Goal: Navigation & Orientation: Go to known website

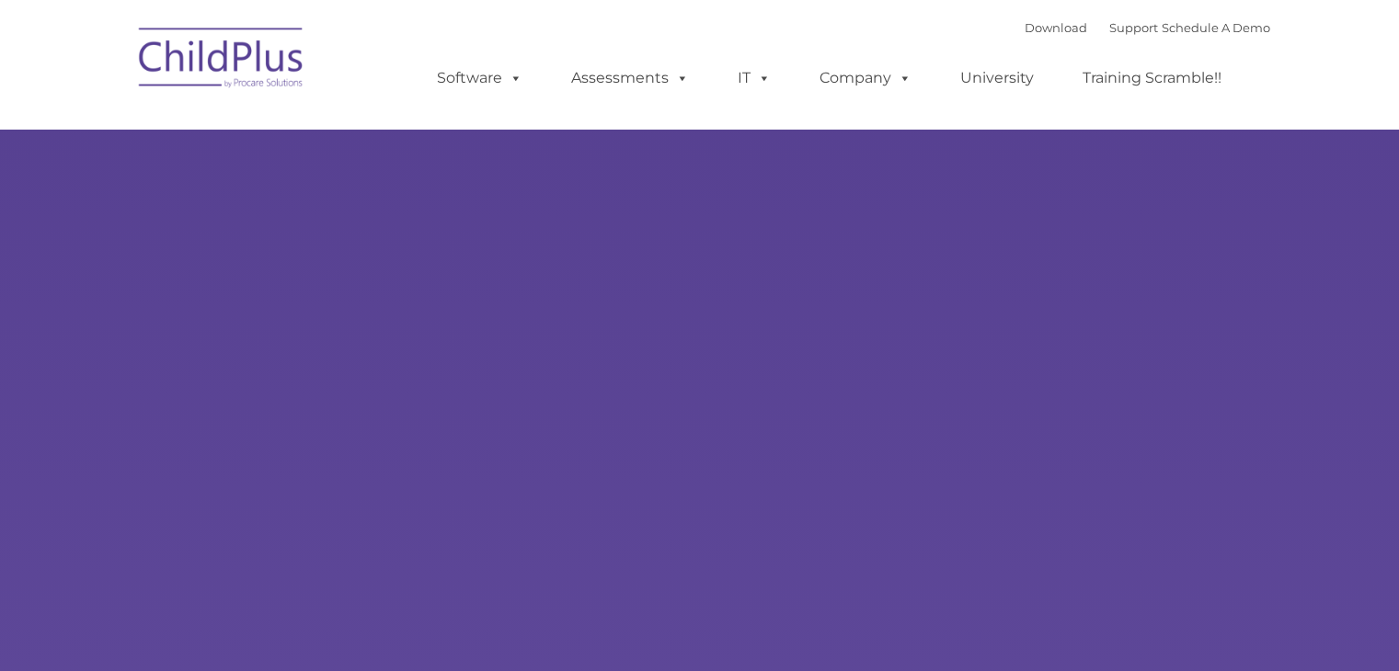
type input ""
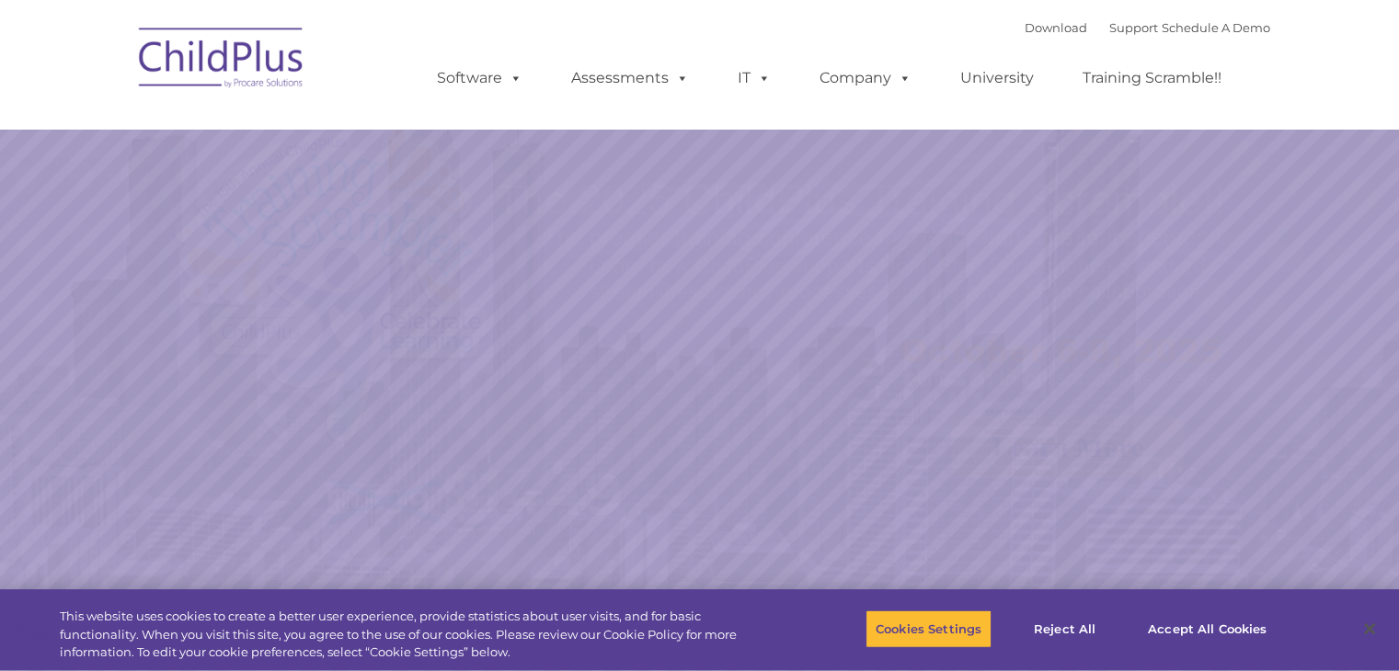
select select "MEDIUM"
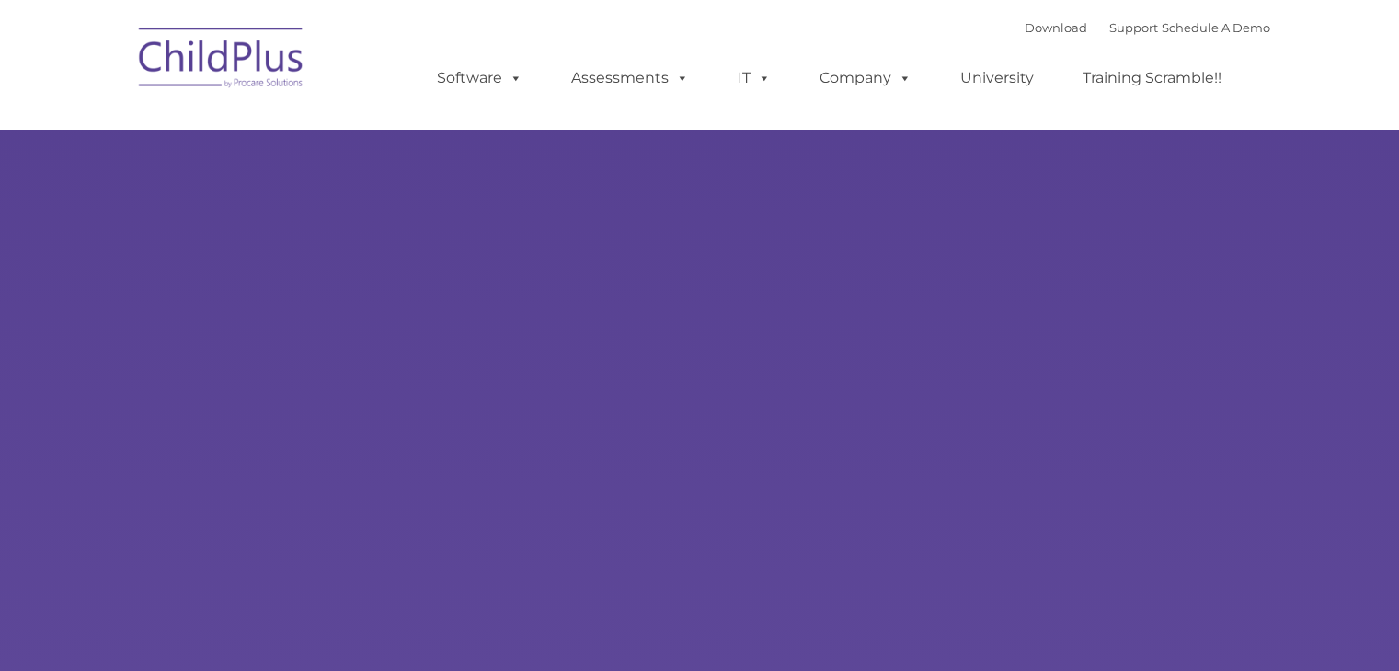
type input ""
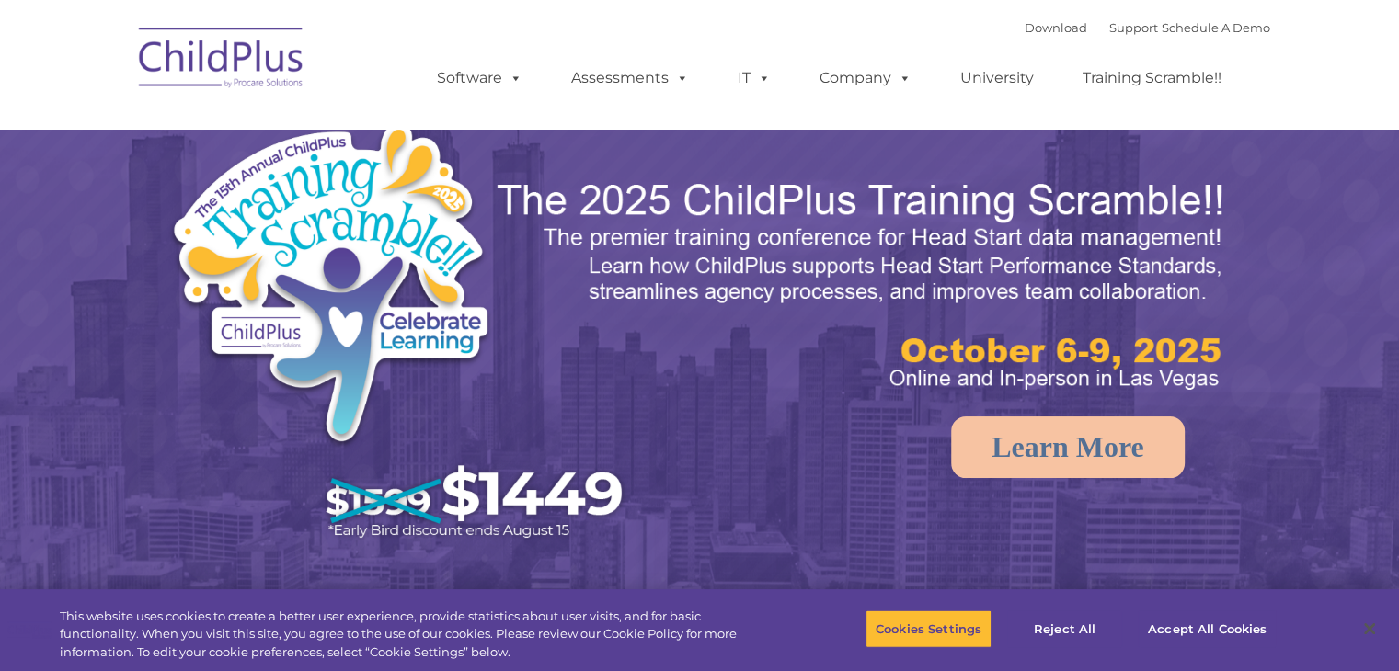
select select "MEDIUM"
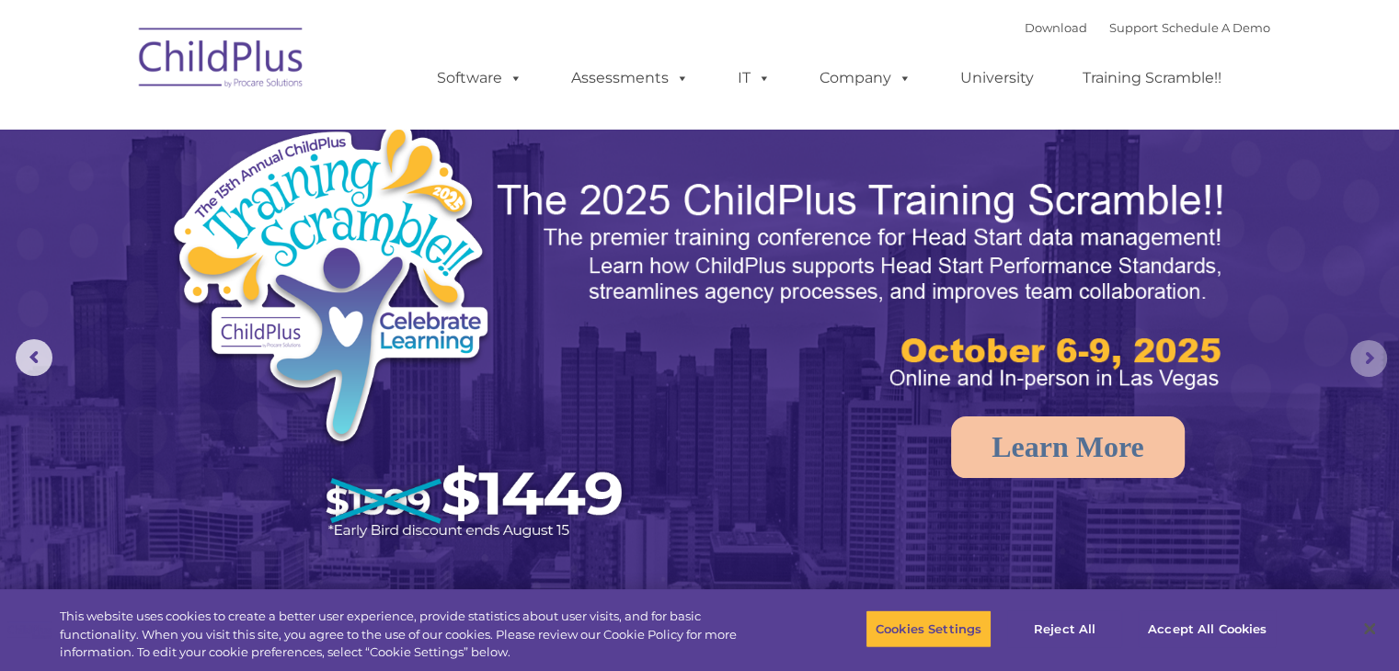
click at [1368, 356] on rs-arrow at bounding box center [1368, 358] width 37 height 37
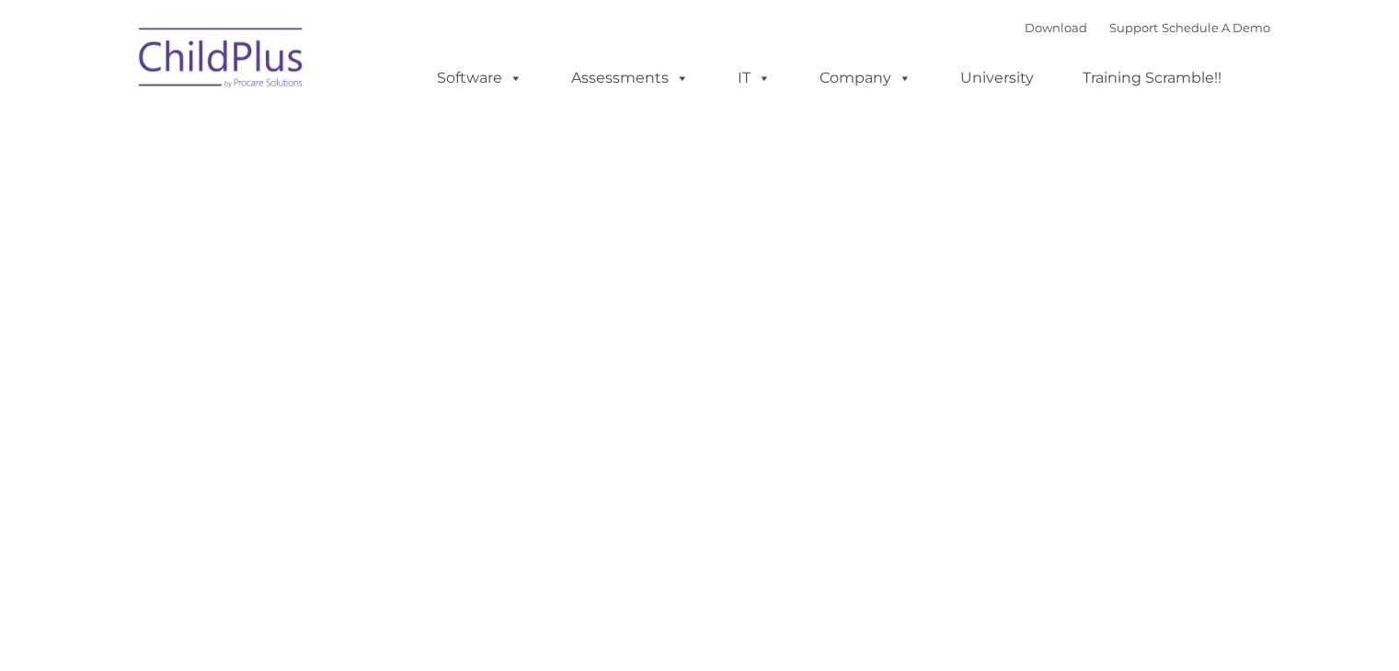
type input ""
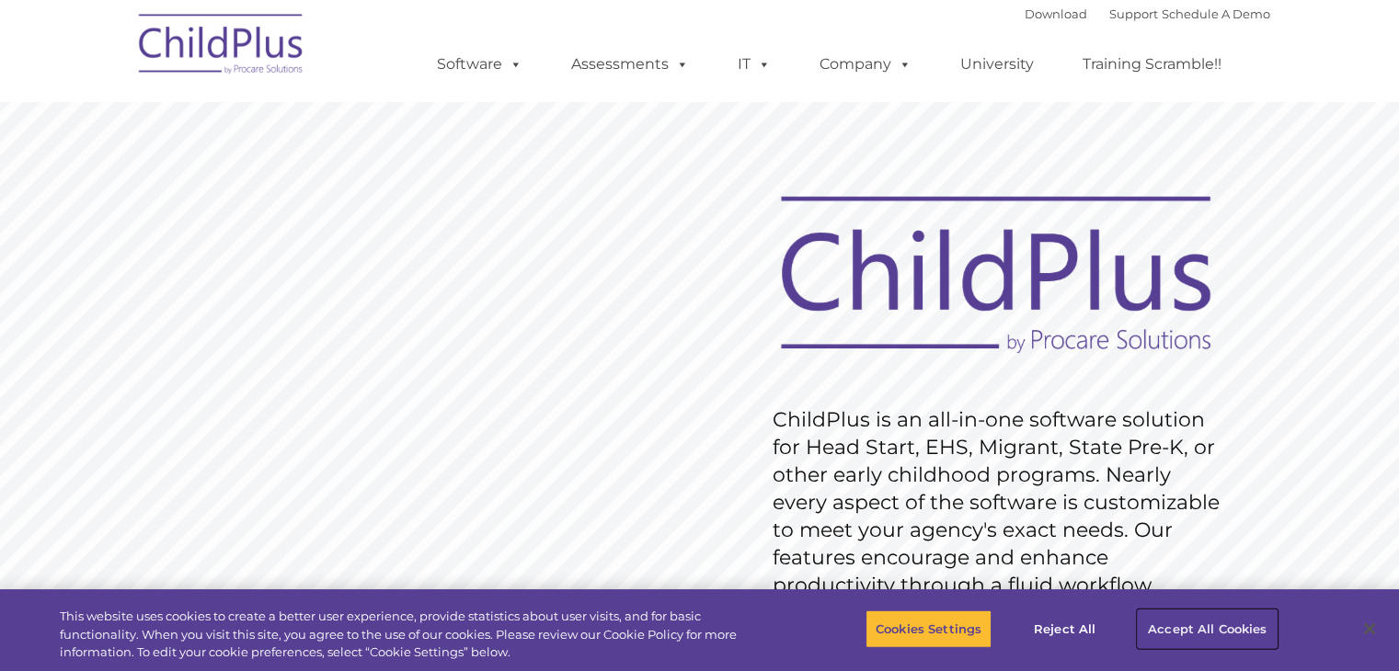
click at [1172, 631] on button "Accept All Cookies" at bounding box center [1207, 629] width 139 height 39
